Goal: Task Accomplishment & Management: Manage account settings

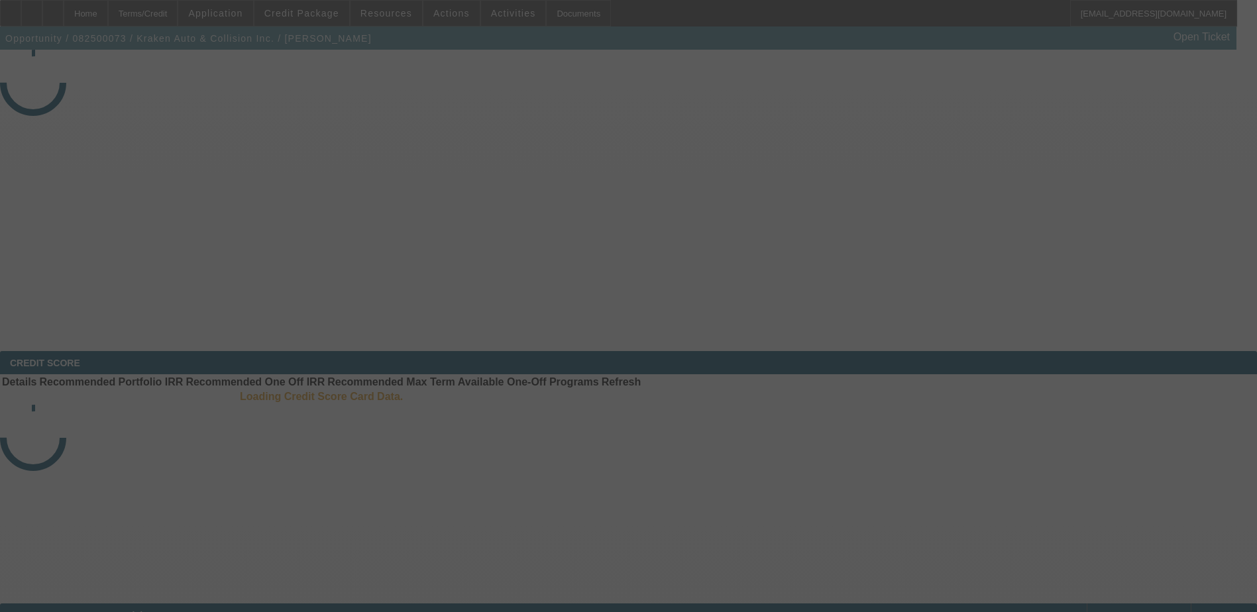
select select "3"
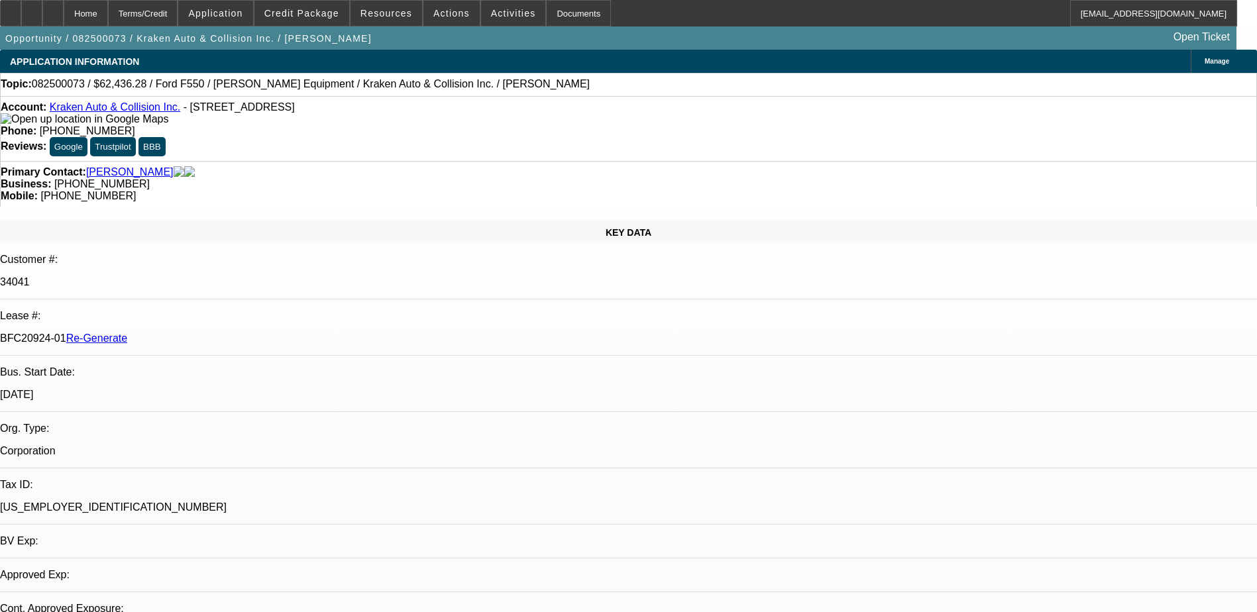
select select "0"
select select "0.1"
select select "1"
select select "3"
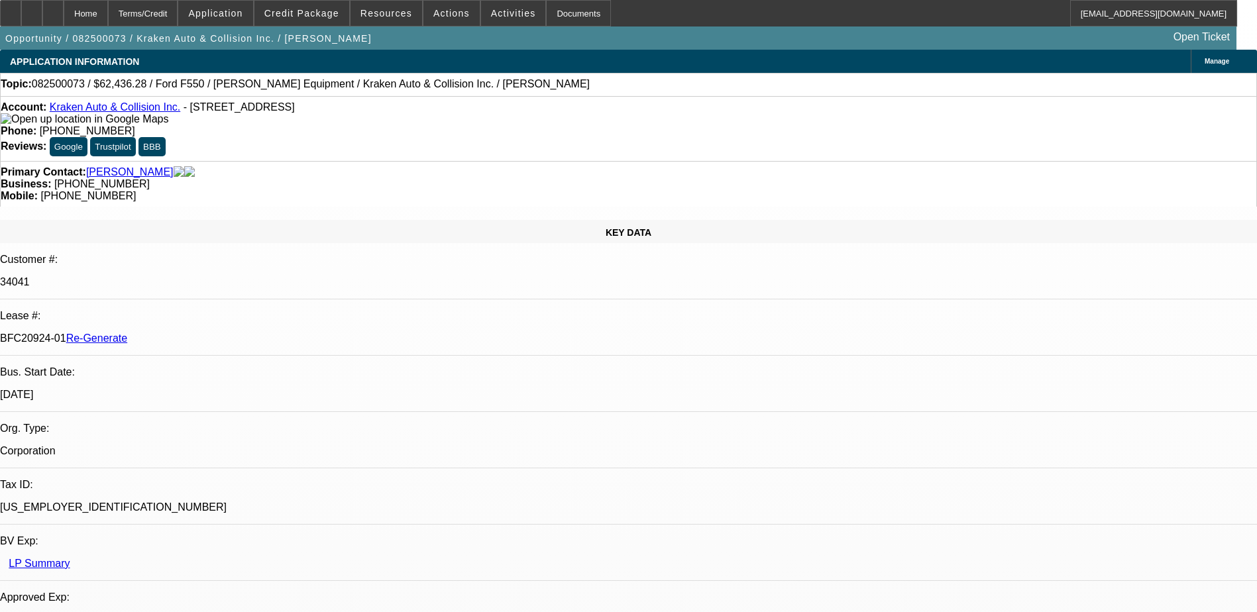
select select "4"
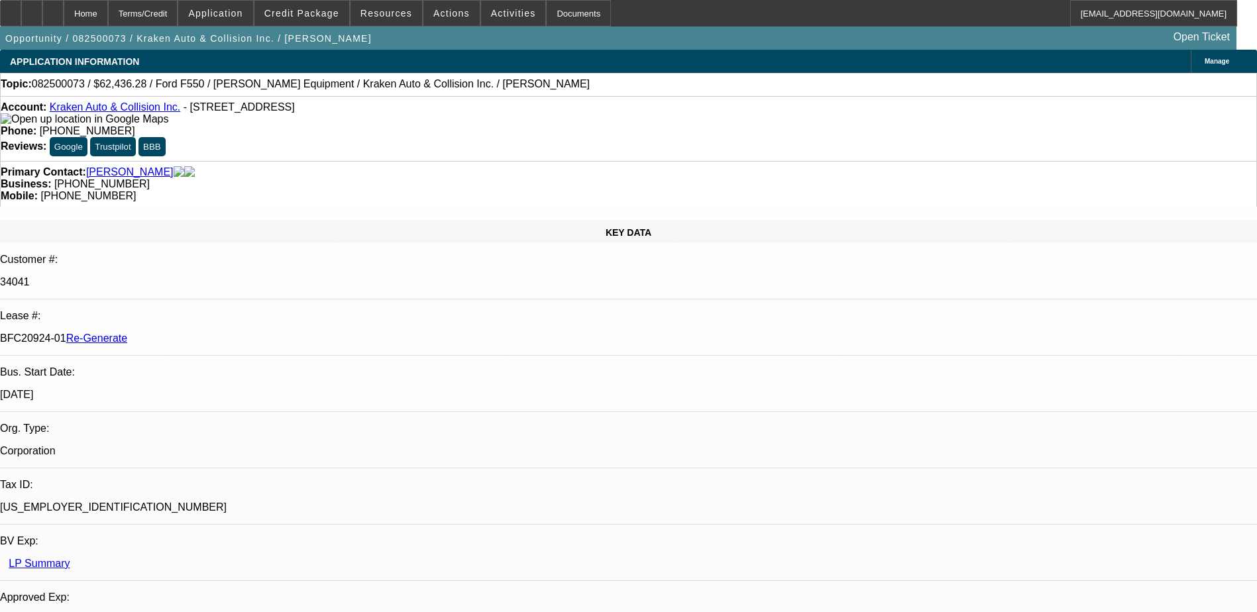
click at [313, 18] on span "Credit Package" at bounding box center [301, 13] width 75 height 11
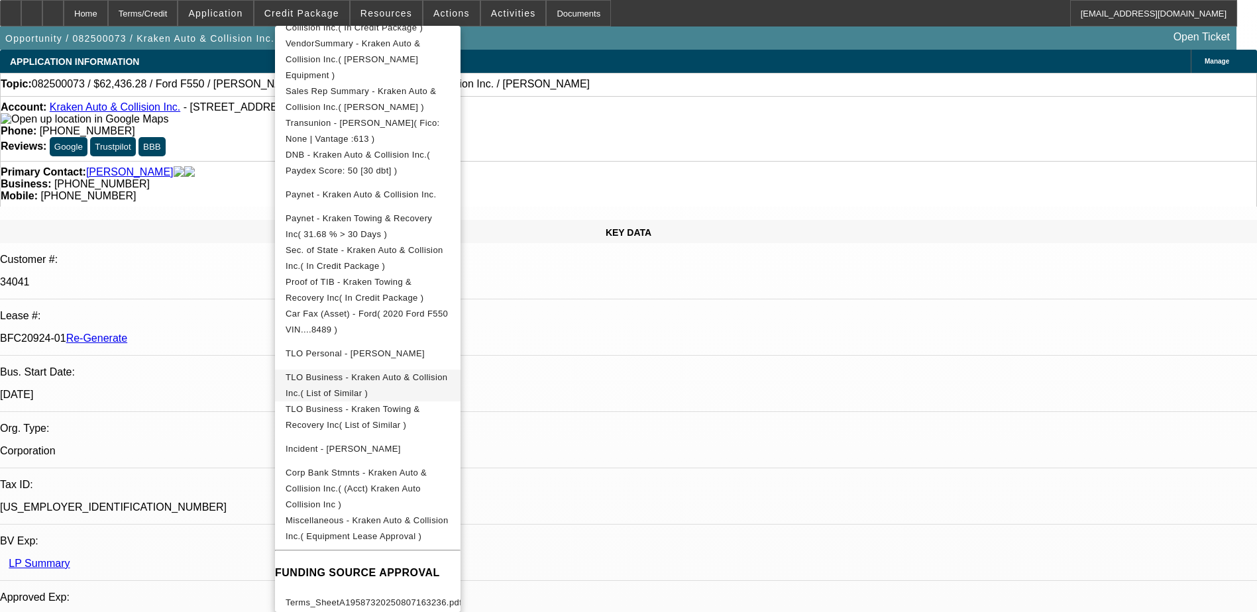
scroll to position [363, 0]
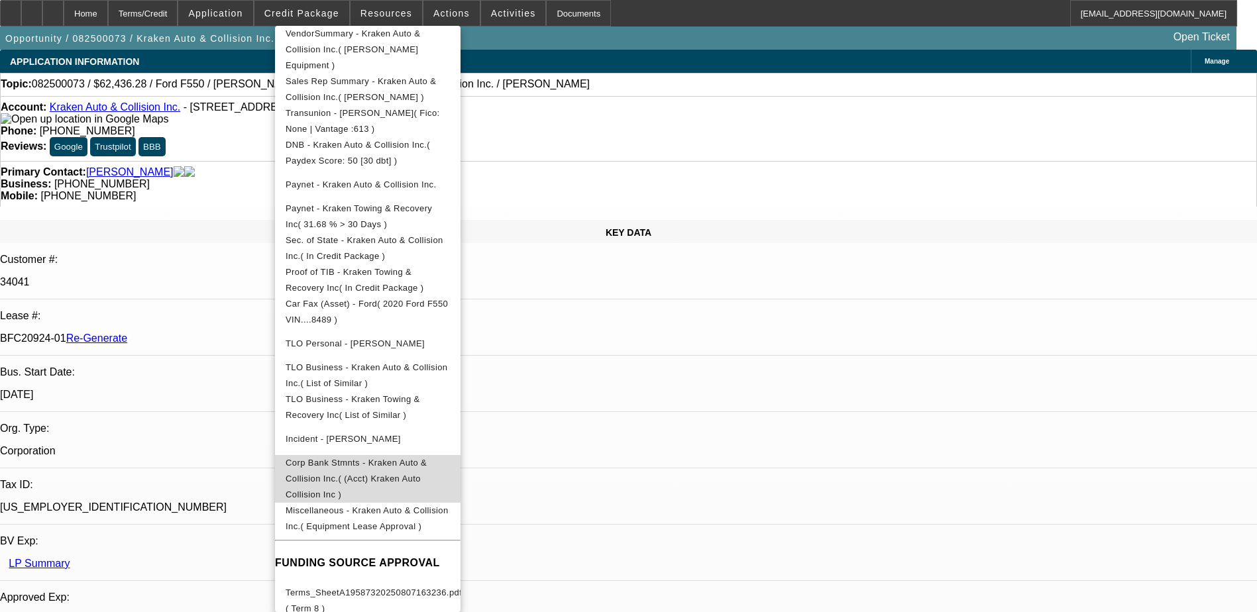
click at [416, 458] on span "Corp Bank Stmnts - Kraken Auto & Collision Inc.( (Acct) Kraken Auto Collision I…" at bounding box center [356, 479] width 141 height 42
